Goal: Navigation & Orientation: Find specific page/section

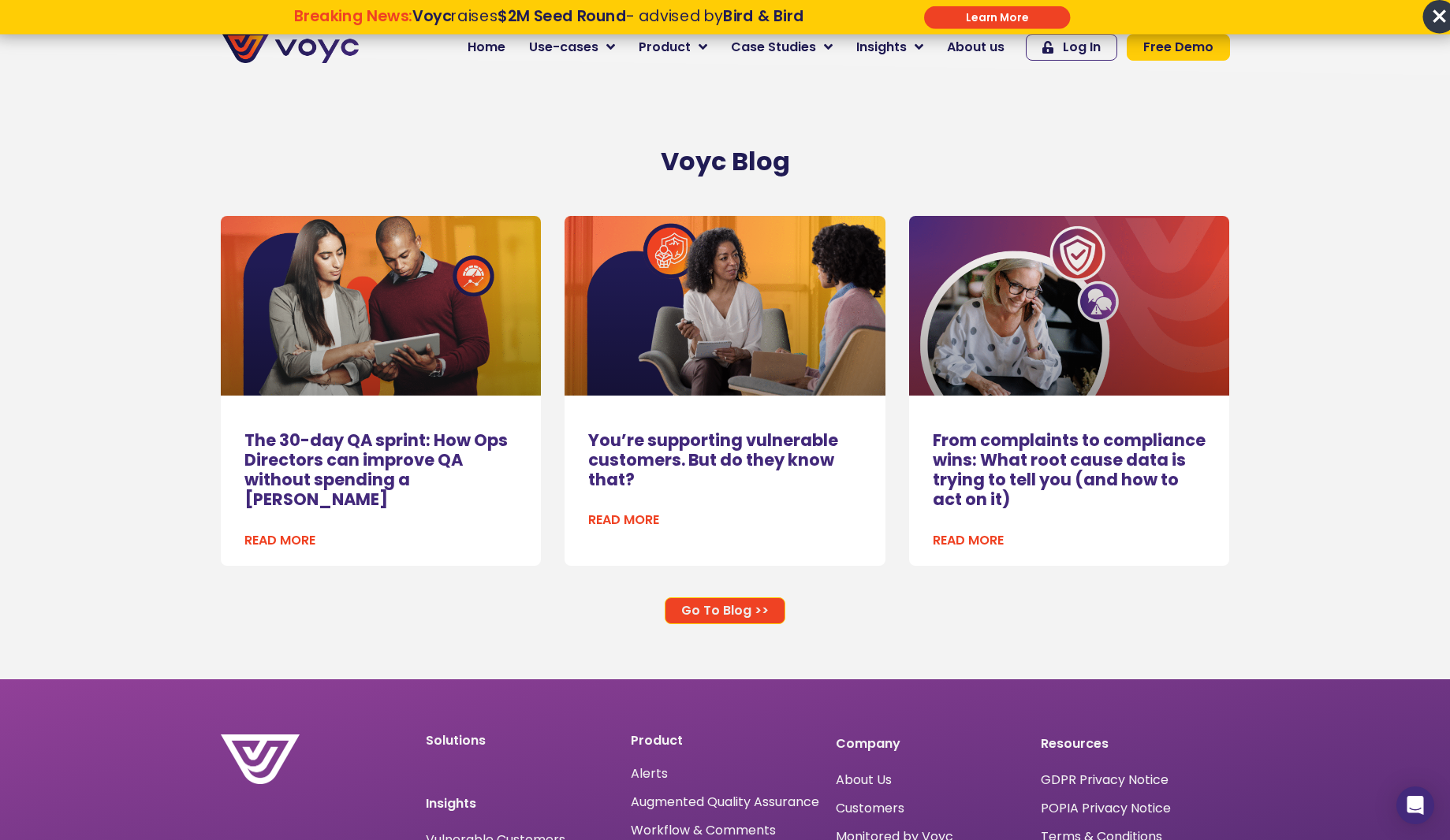
scroll to position [10636, 0]
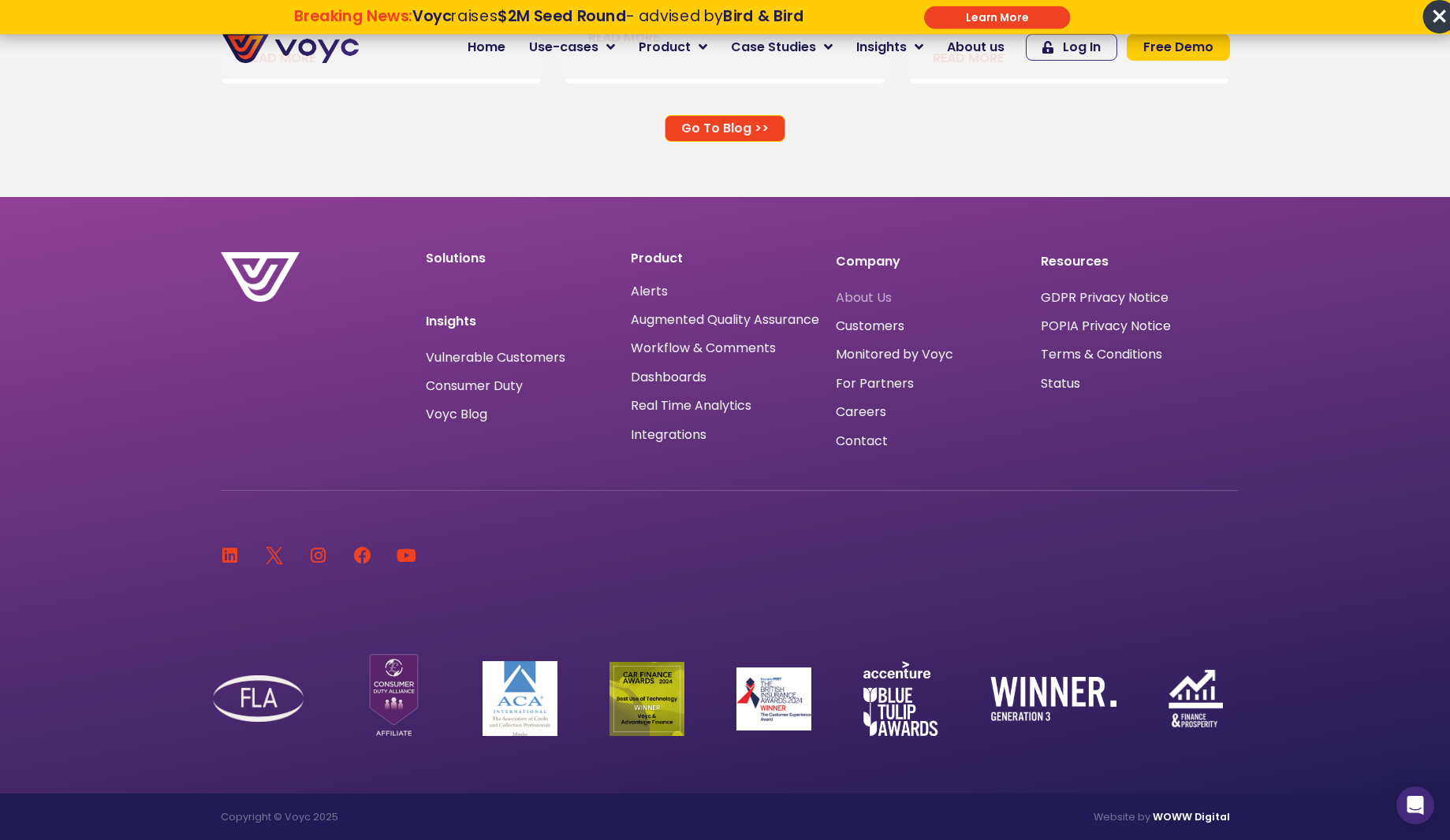
click at [857, 298] on span "About Us" at bounding box center [863, 298] width 56 height 0
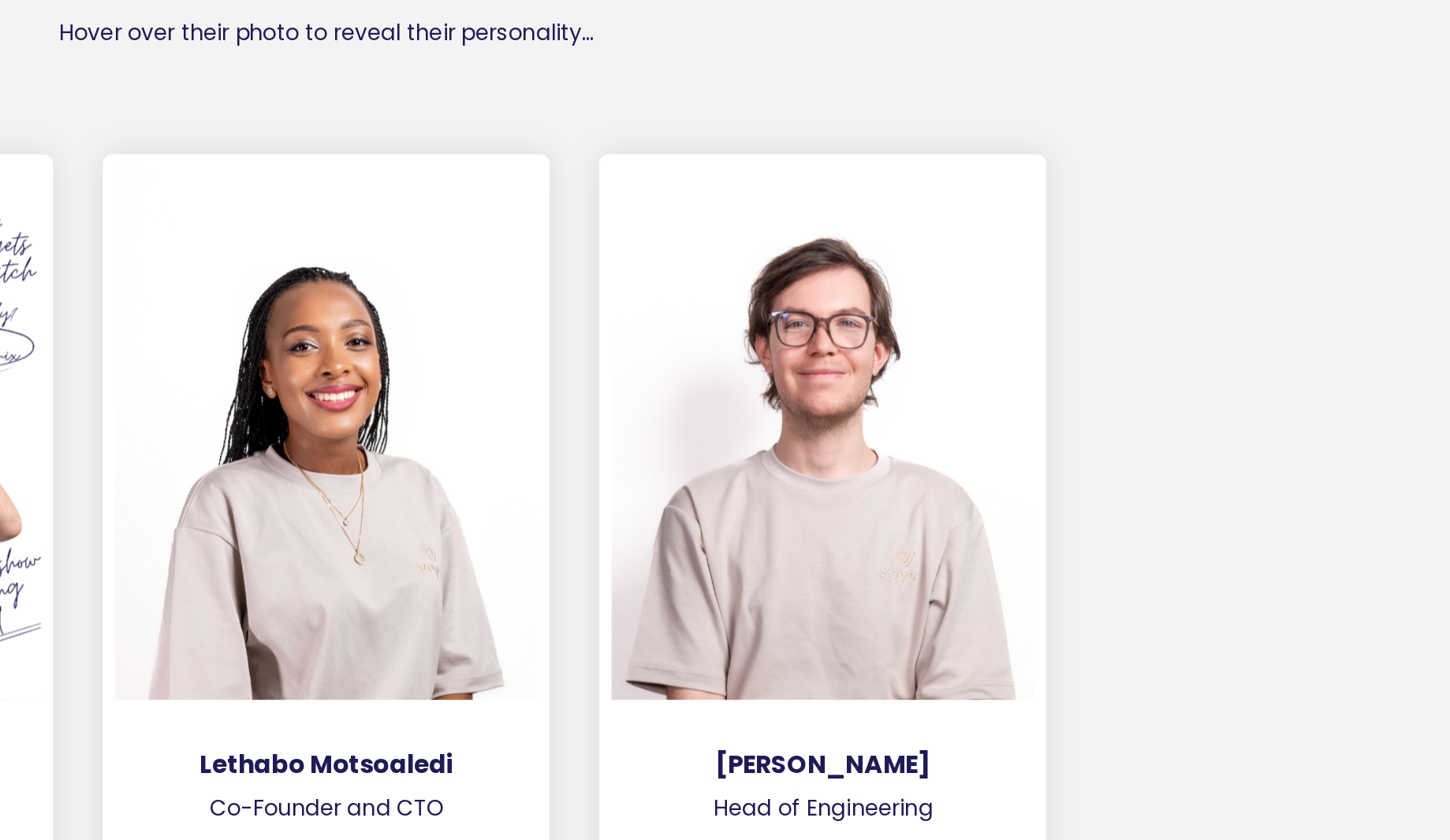
scroll to position [2084, 11]
